Goal: Transaction & Acquisition: Subscribe to service/newsletter

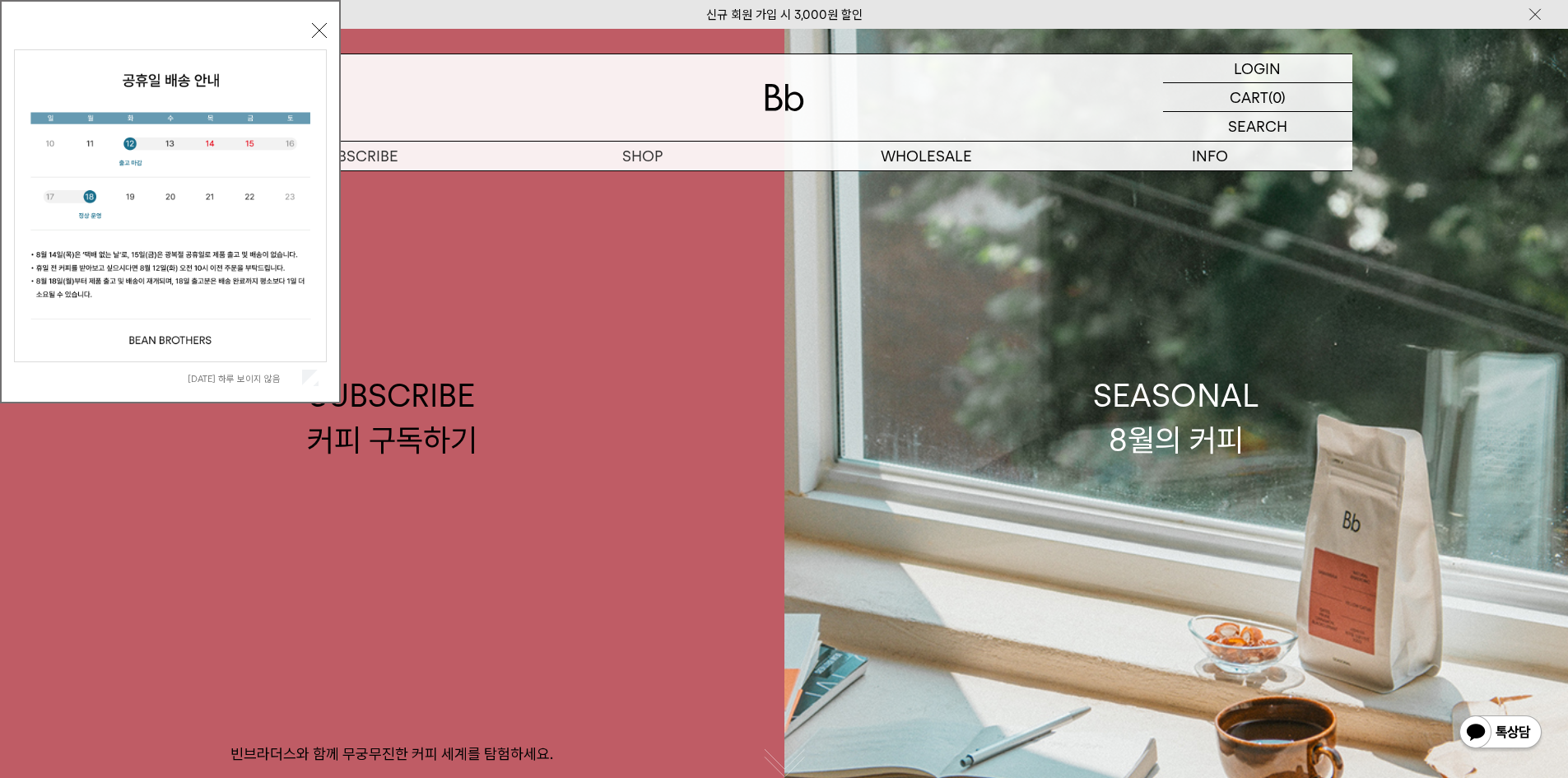
click at [320, 22] on div "오늘 하루 보이지 않음 닫기" at bounding box center [171, 206] width 313 height 375
click at [1301, 64] on div "LOGIN 로그인" at bounding box center [1258, 68] width 190 height 28
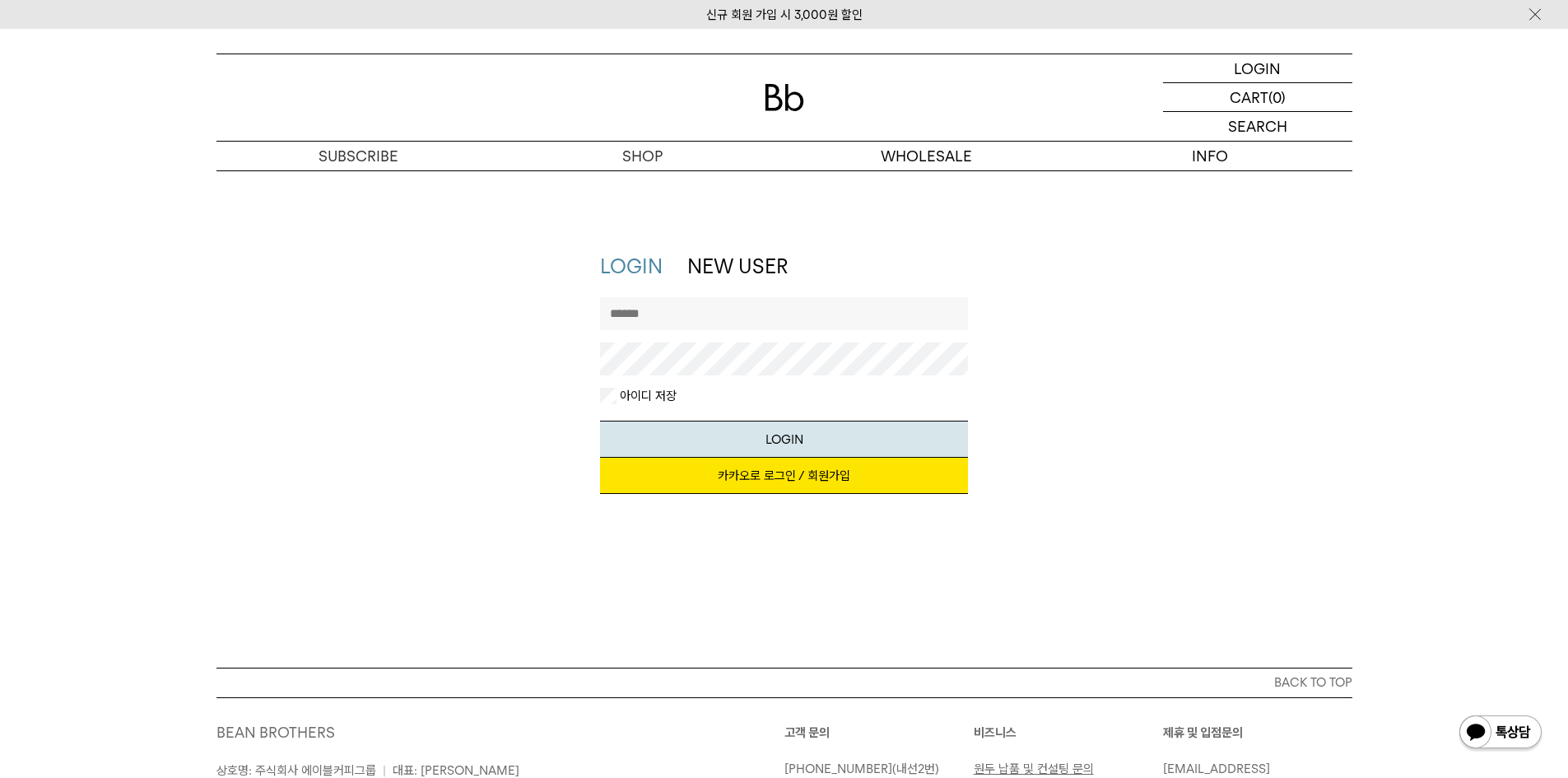
click at [704, 314] on input "text" at bounding box center [784, 314] width 368 height 33
click at [788, 477] on link "카카오로 로그인 / 회원가입" at bounding box center [784, 476] width 368 height 37
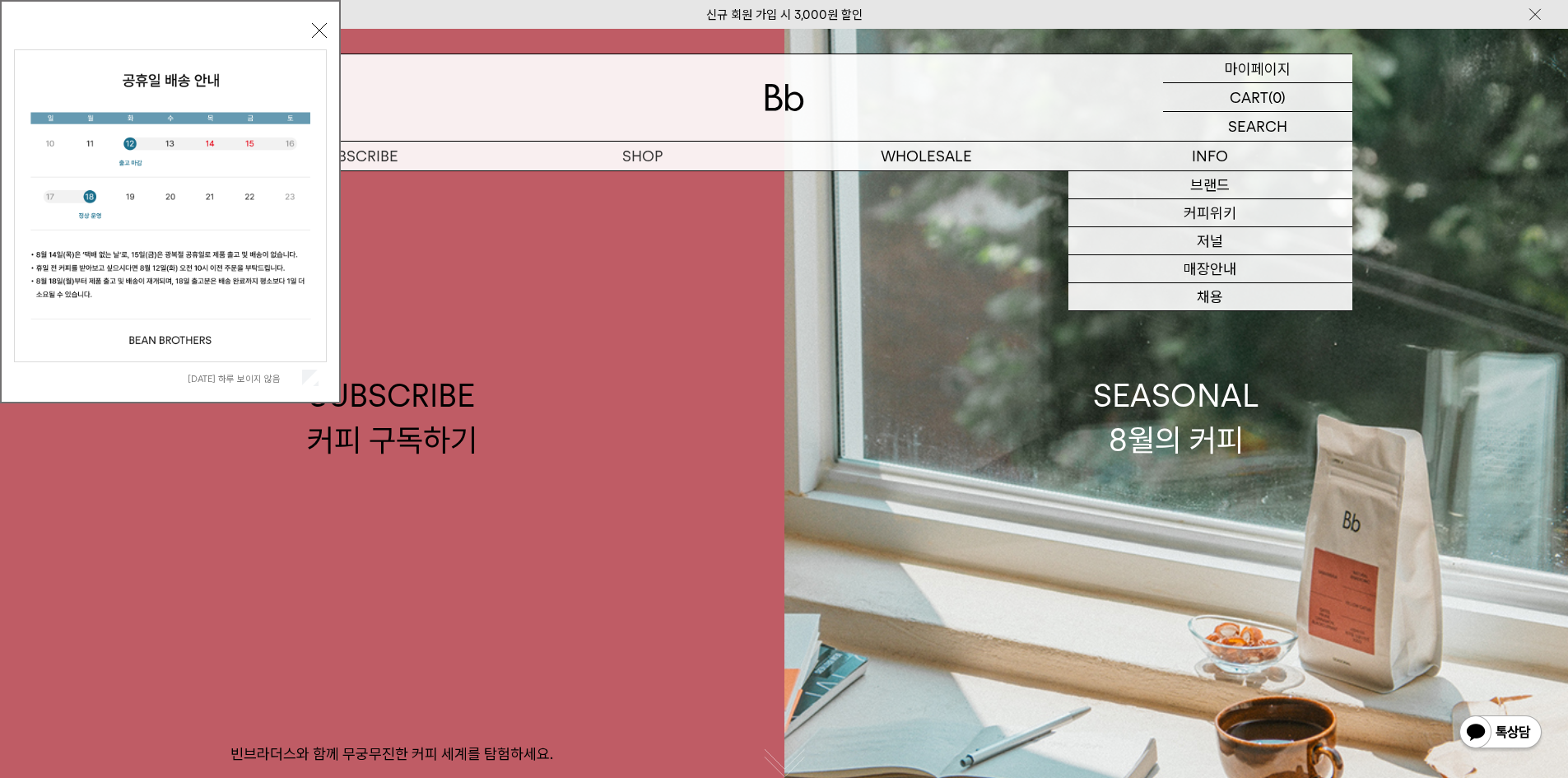
click at [1273, 68] on p "마이페이지" at bounding box center [1257, 68] width 66 height 28
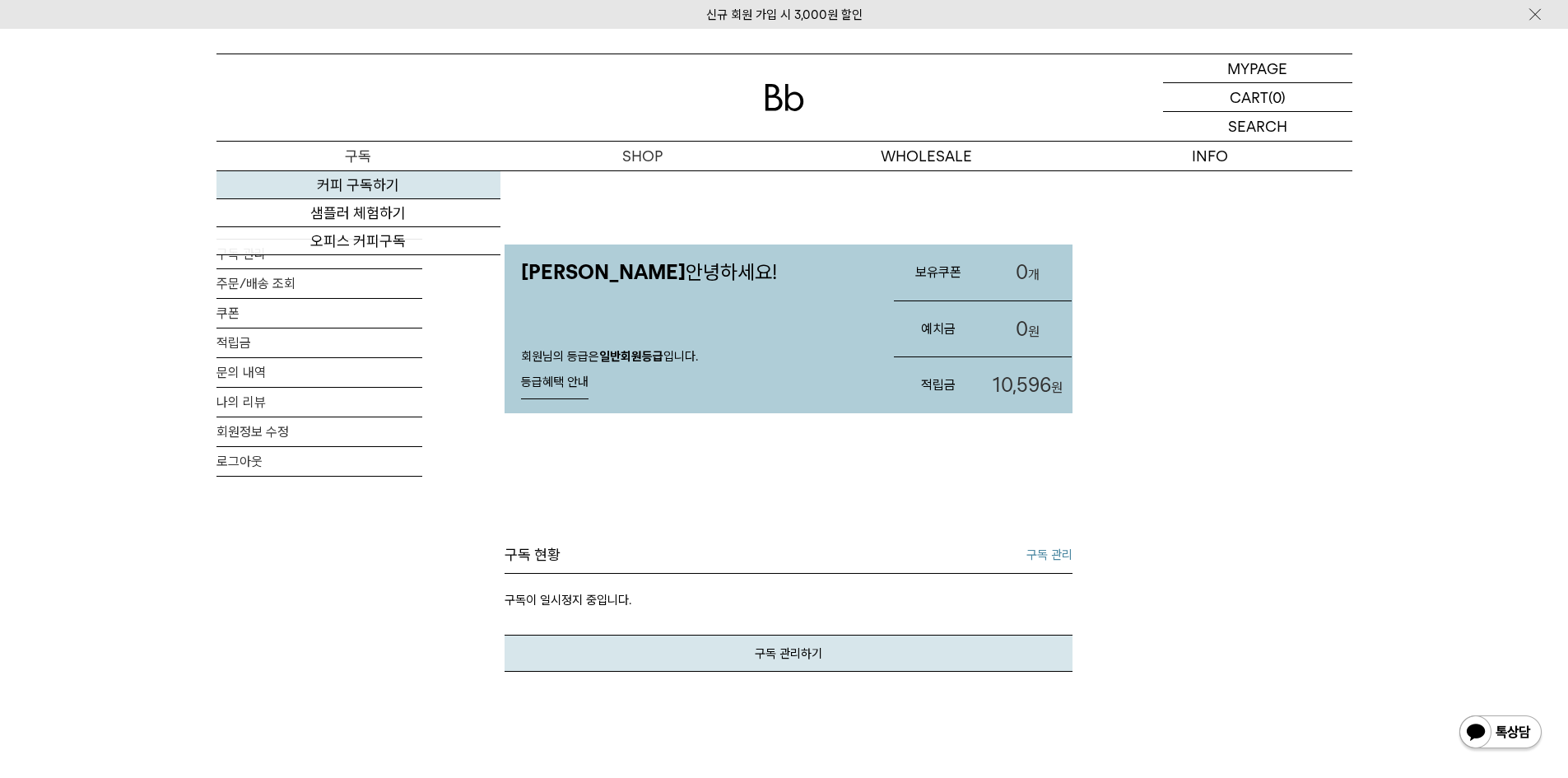
click at [351, 182] on link "커피 구독하기" at bounding box center [358, 186] width 284 height 28
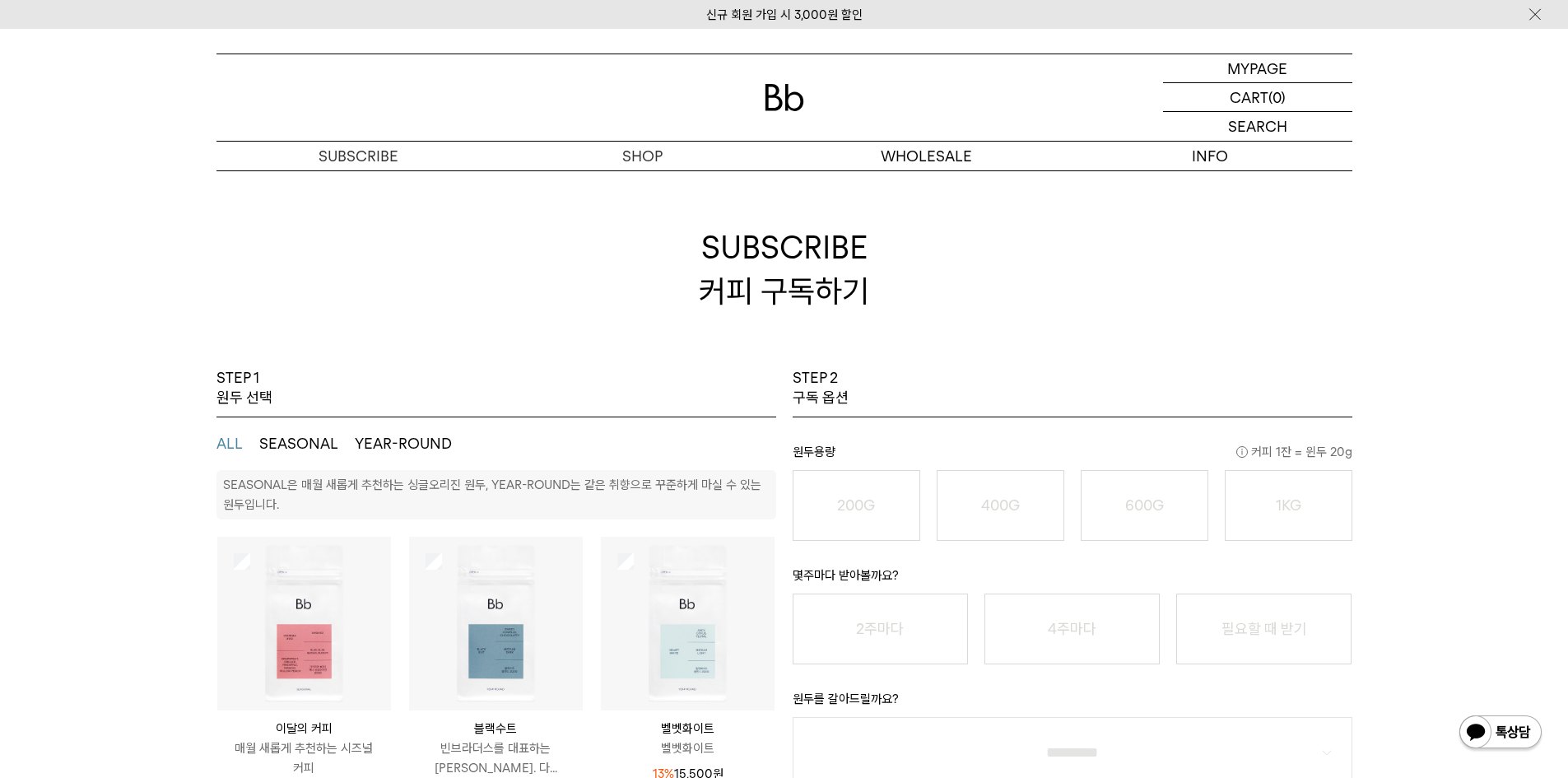
scroll to position [110, 0]
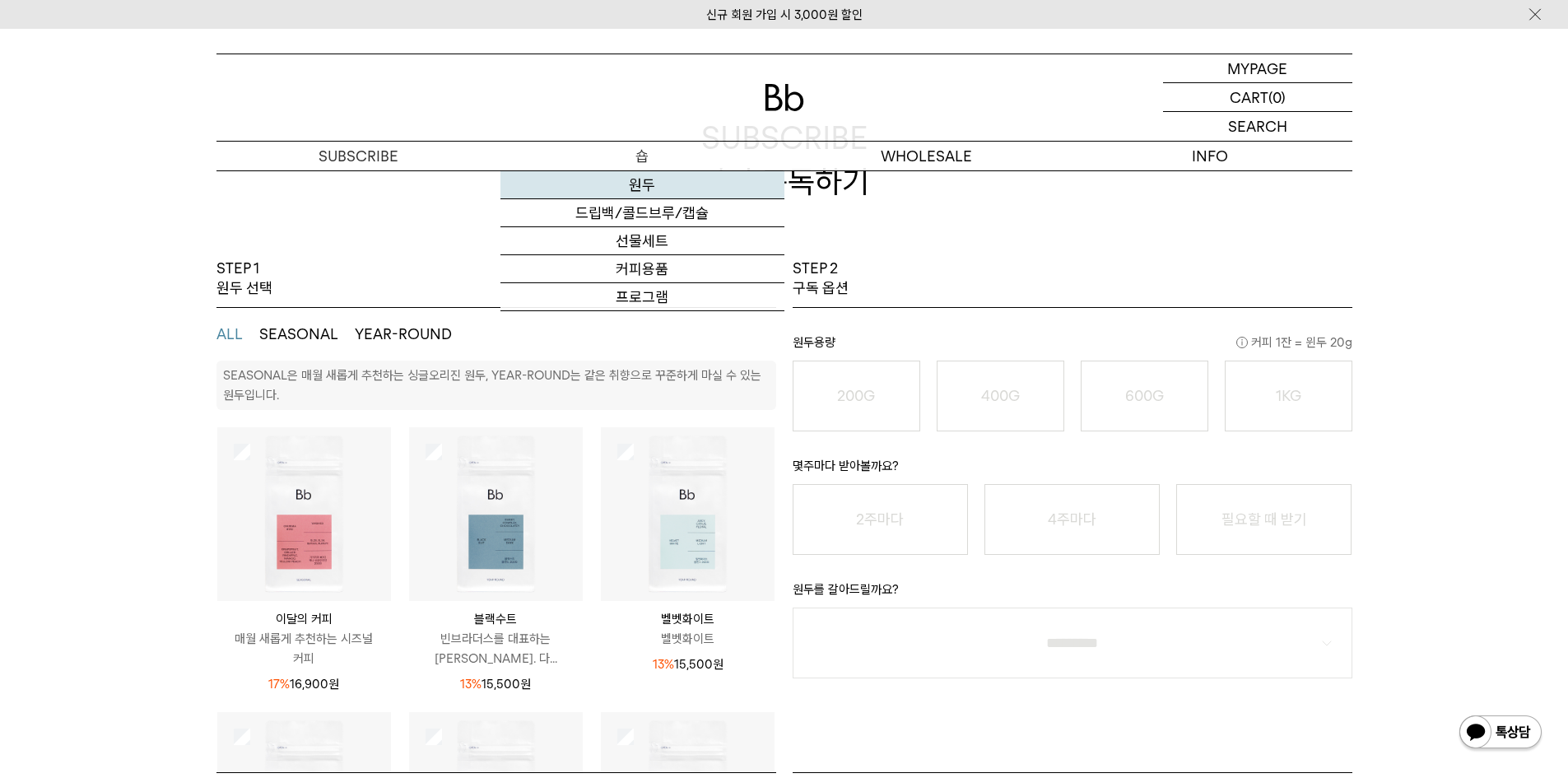
click at [626, 186] on link "원두" at bounding box center [641, 186] width 284 height 28
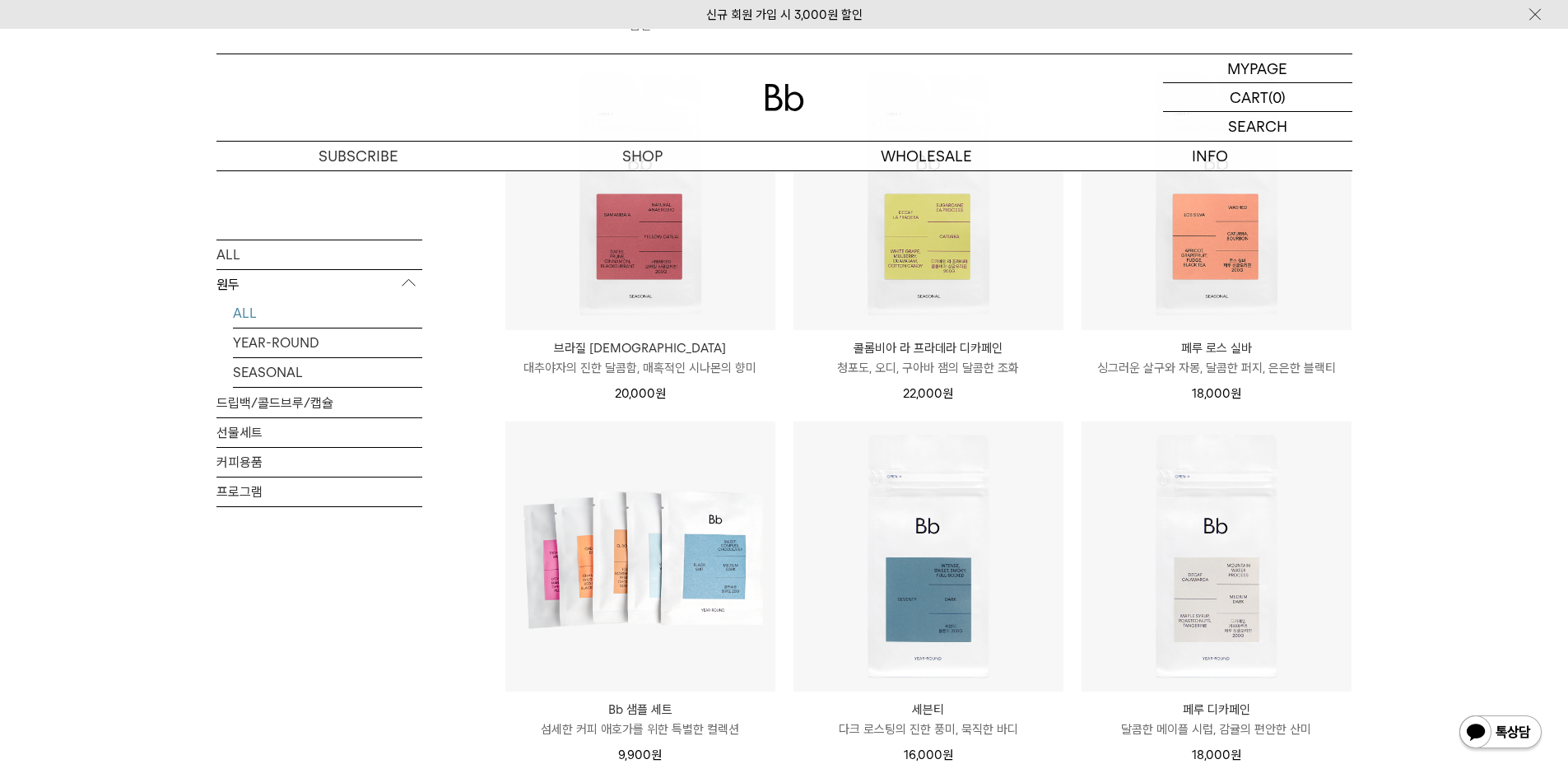
scroll to position [549, 0]
